Goal: Information Seeking & Learning: Learn about a topic

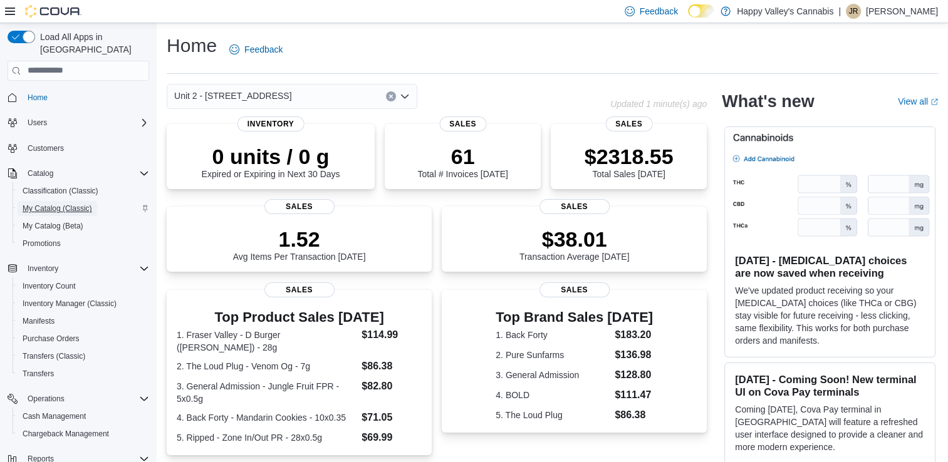
click at [56, 204] on span "My Catalog (Classic)" at bounding box center [58, 209] width 70 height 10
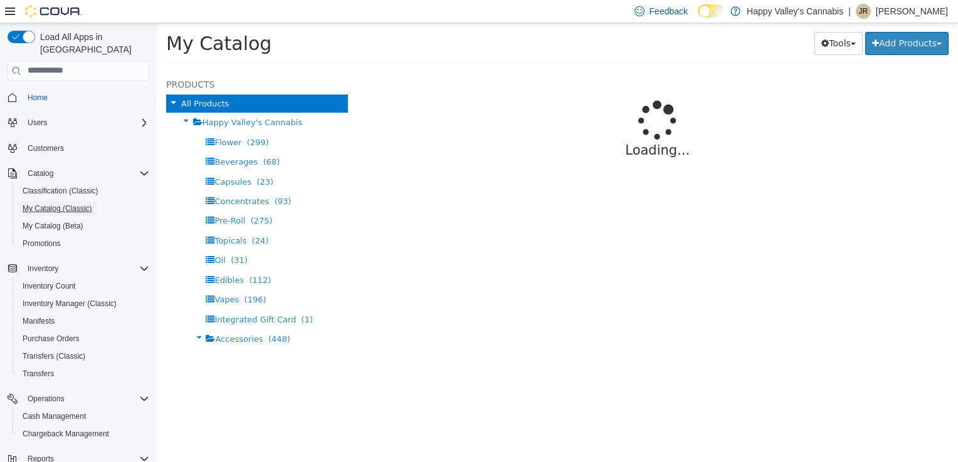
select select "**********"
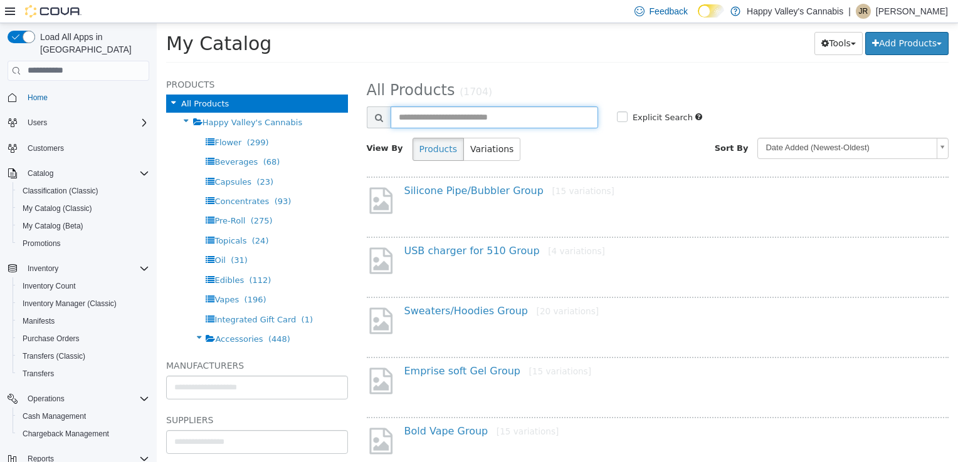
click at [464, 116] on input "text" at bounding box center [493, 117] width 207 height 22
type input "****"
select select "**********"
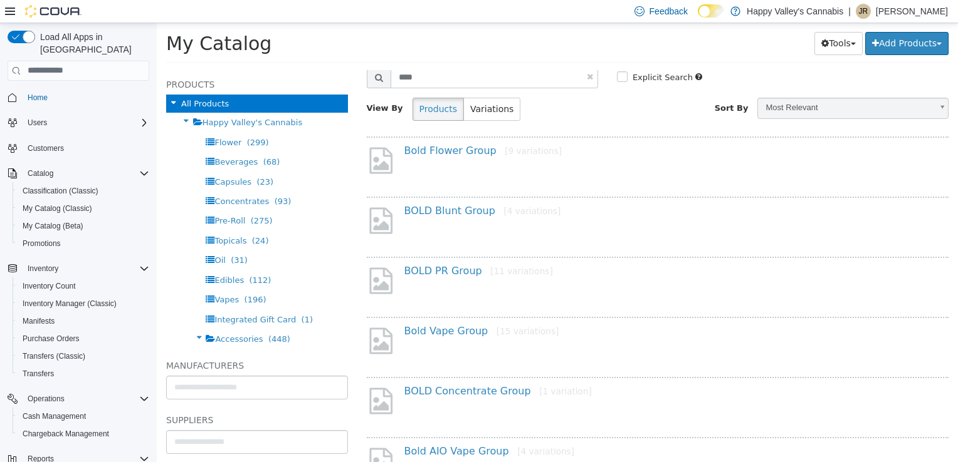
scroll to position [63, 0]
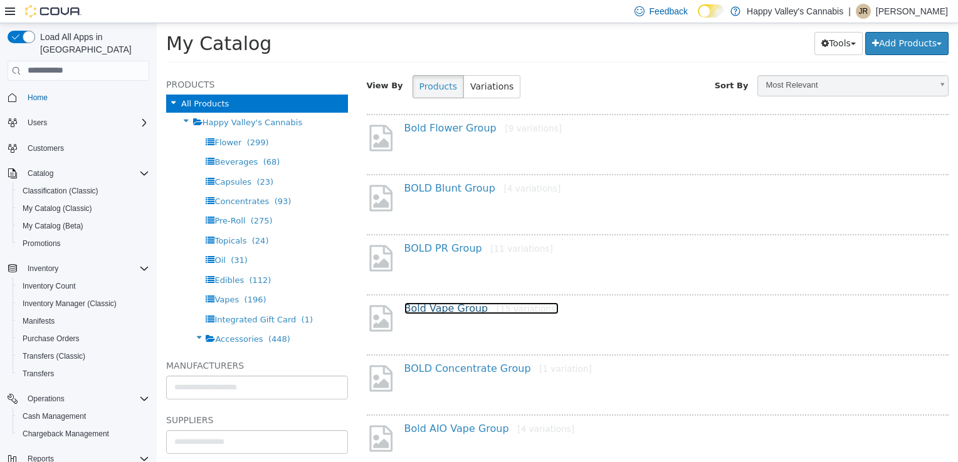
click at [444, 310] on link "Bold Vape Group [15 variations]" at bounding box center [481, 308] width 155 height 12
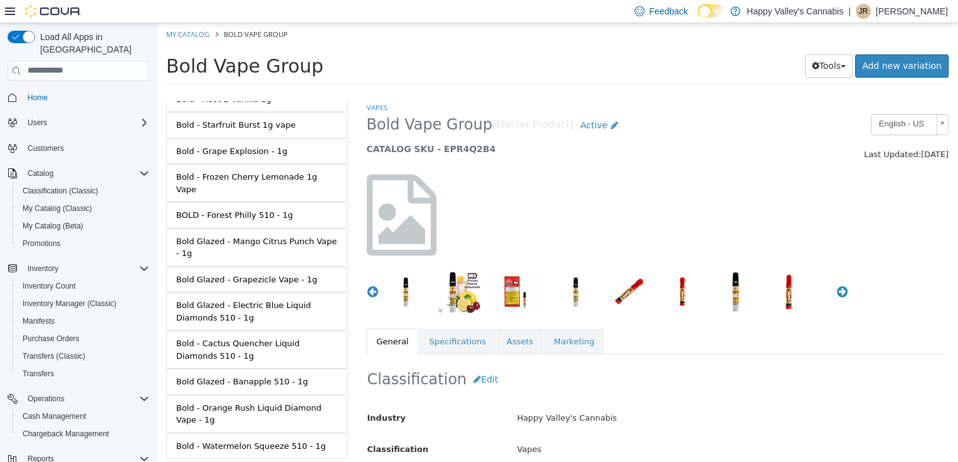
scroll to position [217, 0]
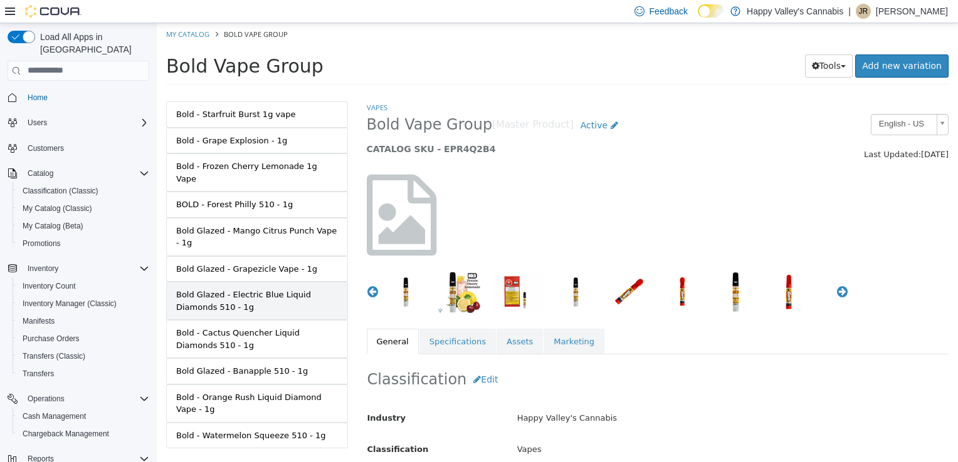
click at [260, 288] on div "Bold Glazed - Electric Blue Liquid Diamonds 510 - 1g" at bounding box center [257, 300] width 162 height 24
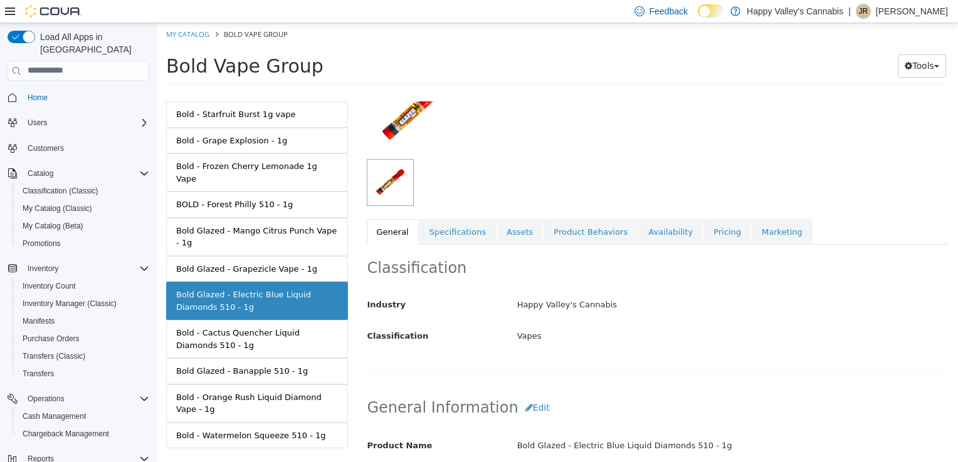
scroll to position [188, 0]
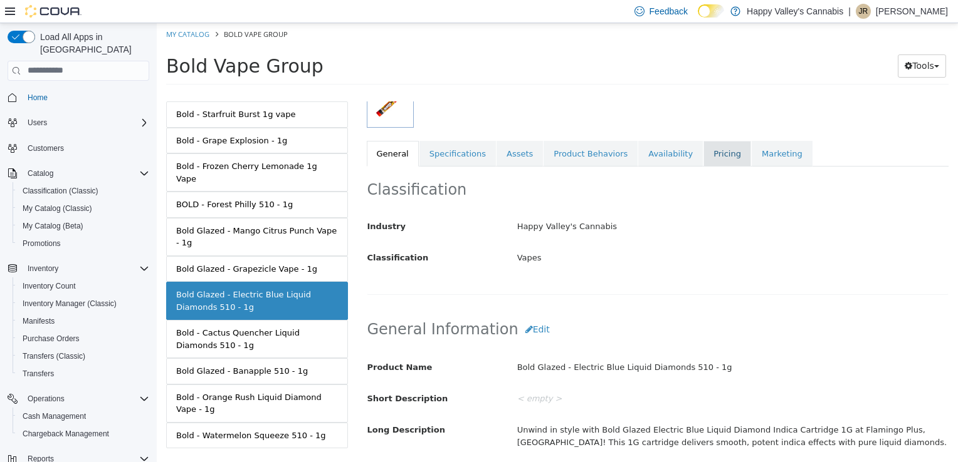
click at [703, 159] on link "Pricing" at bounding box center [727, 153] width 48 height 26
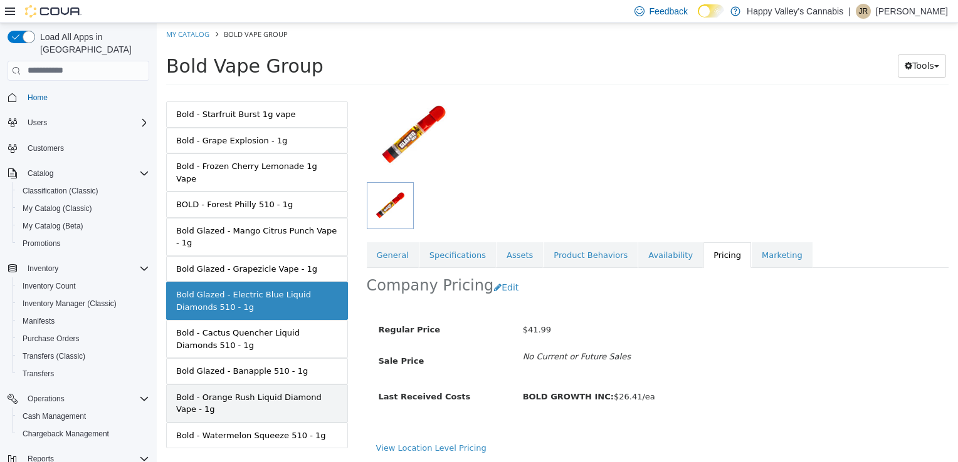
click at [256, 391] on div "Bold - Orange Rush Liquid Diamond Vape - 1g" at bounding box center [257, 403] width 162 height 24
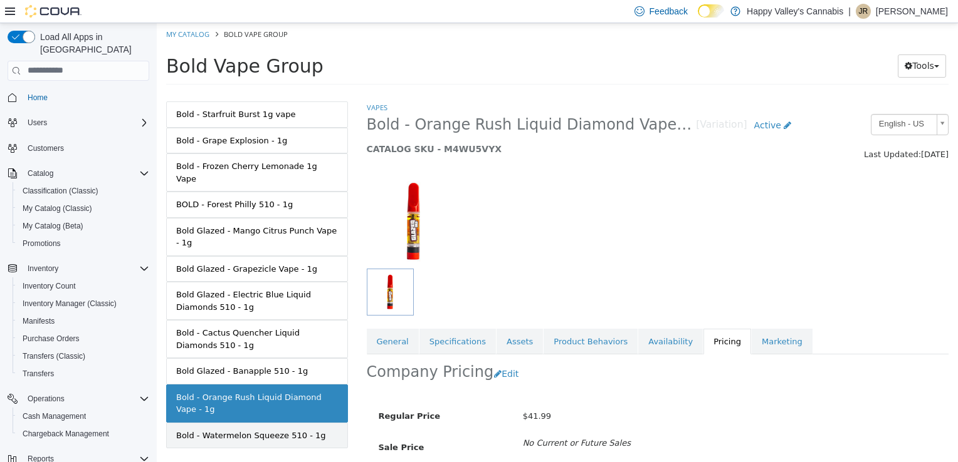
click at [234, 429] on div "Bold - Watermelon Squeeze 510 - 1g" at bounding box center [250, 435] width 149 height 13
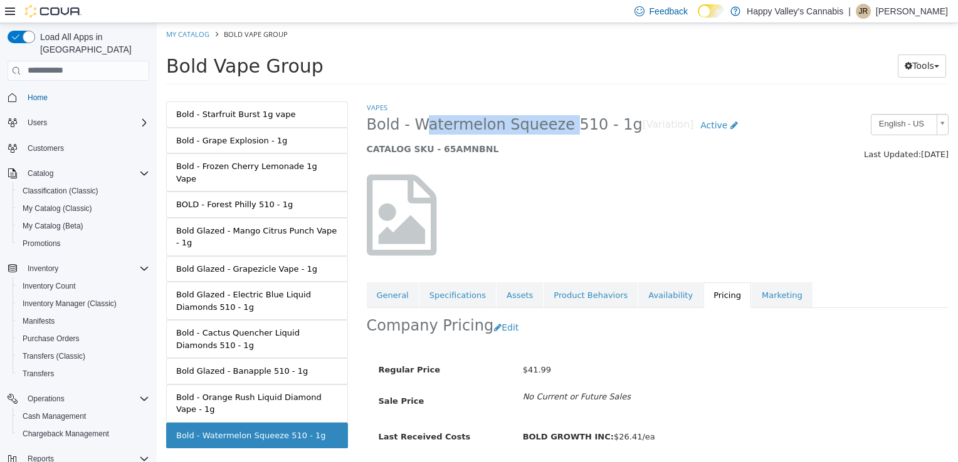
copy span "Watermelon Squeeze"
drag, startPoint x: 421, startPoint y: 120, endPoint x: 549, endPoint y: 128, distance: 128.1
click at [549, 128] on span "Bold - Watermelon Squeeze 510 - 1g" at bounding box center [505, 124] width 276 height 19
copy span "Watermelon Squeeze"
